Goal: Communication & Community: Answer question/provide support

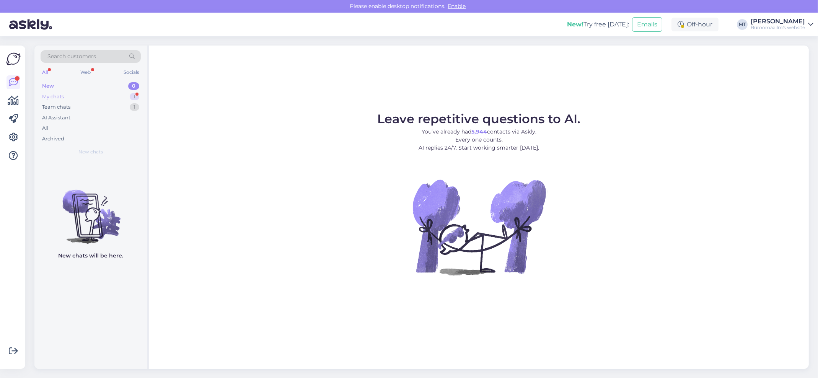
click at [62, 97] on div "My chats" at bounding box center [53, 97] width 22 height 8
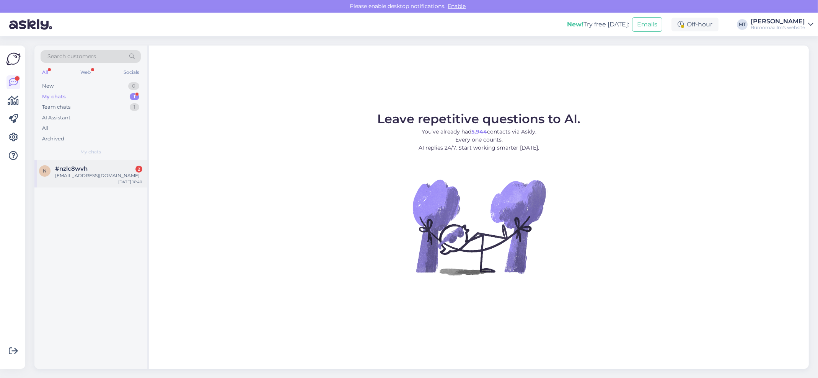
click at [76, 174] on div "[EMAIL_ADDRESS][DOMAIN_NAME]" at bounding box center [98, 175] width 87 height 7
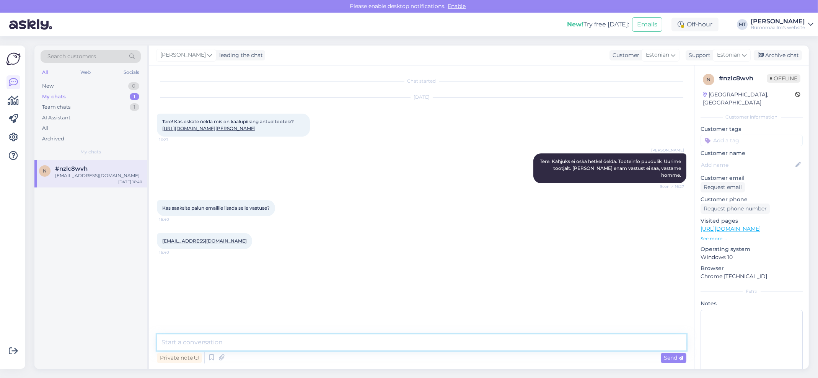
click at [223, 345] on textarea at bounding box center [422, 342] width 530 height 16
click at [200, 338] on textarea at bounding box center [422, 342] width 530 height 16
drag, startPoint x: 221, startPoint y: 251, endPoint x: 161, endPoint y: 250, distance: 60.1
click at [161, 249] on div "[EMAIL_ADDRESS][DOMAIN_NAME] 16:40" at bounding box center [204, 241] width 95 height 16
copy div "[EMAIL_ADDRESS][DOMAIN_NAME] 16:40"
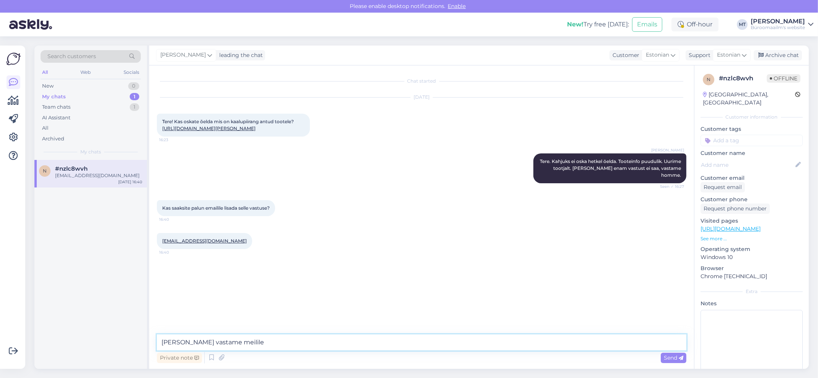
click at [268, 345] on textarea "[PERSON_NAME] vastame meilile" at bounding box center [422, 342] width 530 height 16
paste textarea "[EMAIL_ADDRESS][DOMAIN_NAME]"
type textarea "[PERSON_NAME] vastame meilile [EMAIL_ADDRESS][DOMAIN_NAME]"
click at [672, 355] on span "Send" at bounding box center [674, 357] width 20 height 7
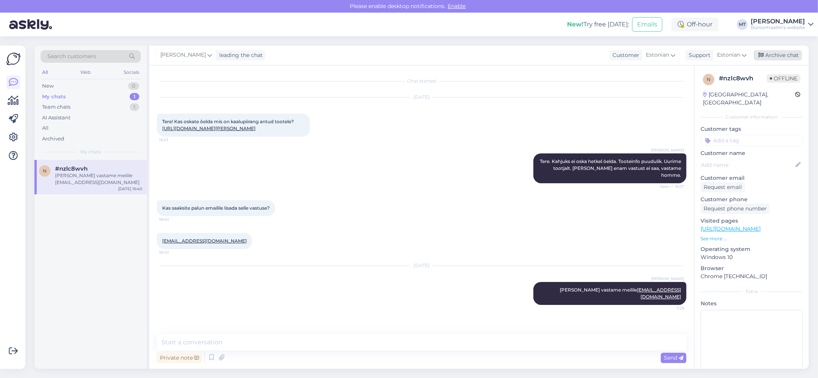
click at [775, 54] on div "Archive chat" at bounding box center [778, 55] width 48 height 10
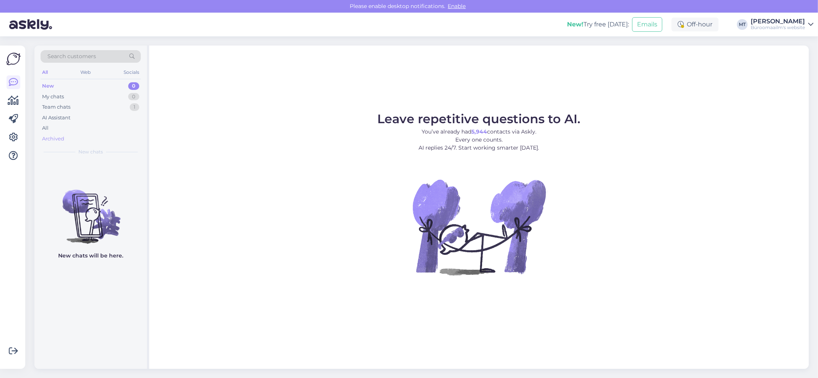
click at [55, 136] on div "Archived" at bounding box center [53, 139] width 22 height 8
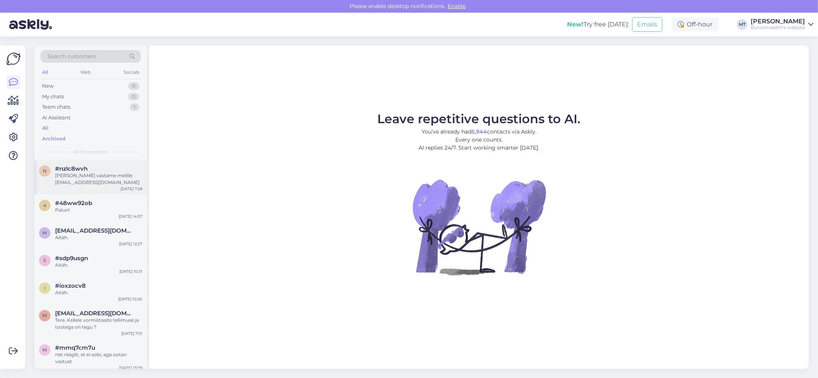
click at [80, 176] on div "[PERSON_NAME] vastame meilile [EMAIL_ADDRESS][DOMAIN_NAME]" at bounding box center [98, 179] width 87 height 14
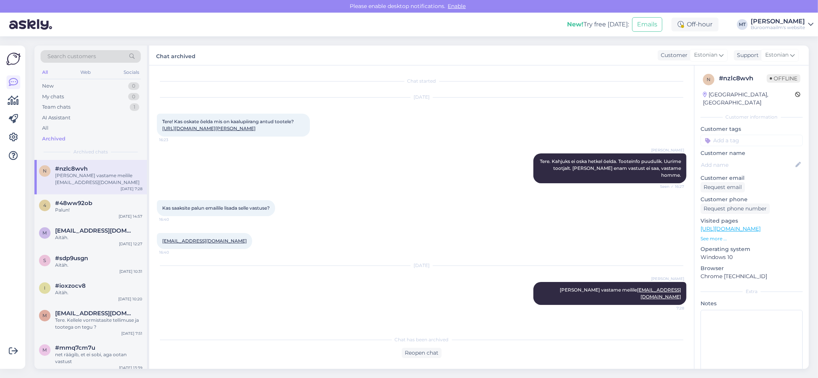
click at [236, 131] on link "[URL][DOMAIN_NAME][PERSON_NAME]" at bounding box center [208, 129] width 93 height 6
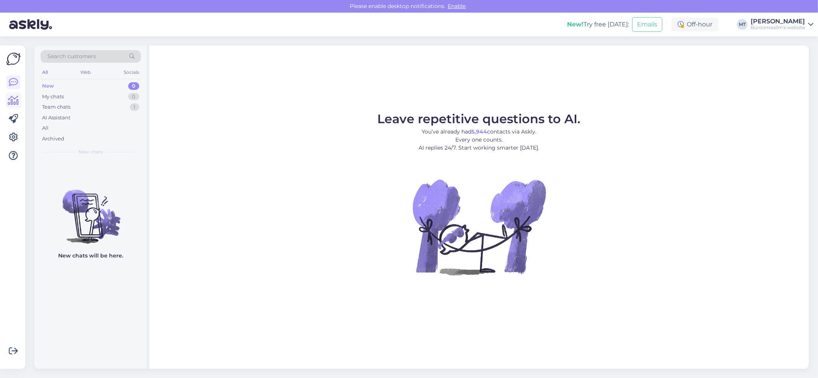
click at [10, 104] on icon at bounding box center [13, 100] width 11 height 9
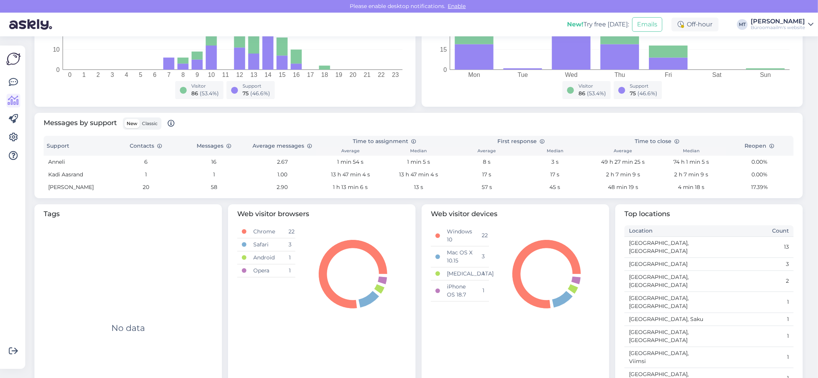
scroll to position [197, 0]
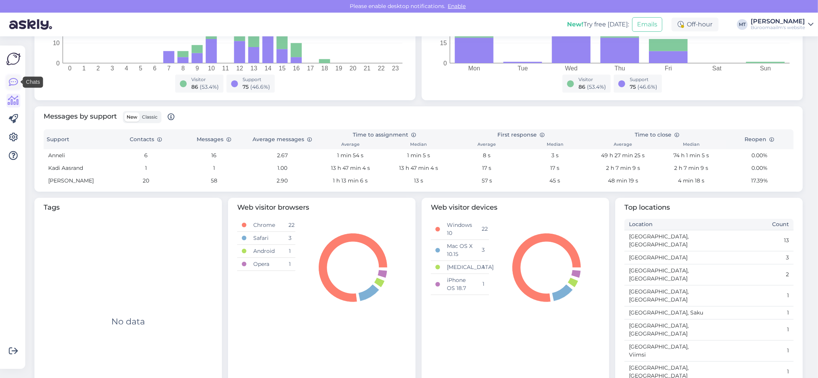
click at [14, 82] on icon at bounding box center [13, 82] width 9 height 9
